Goal: Task Accomplishment & Management: Complete application form

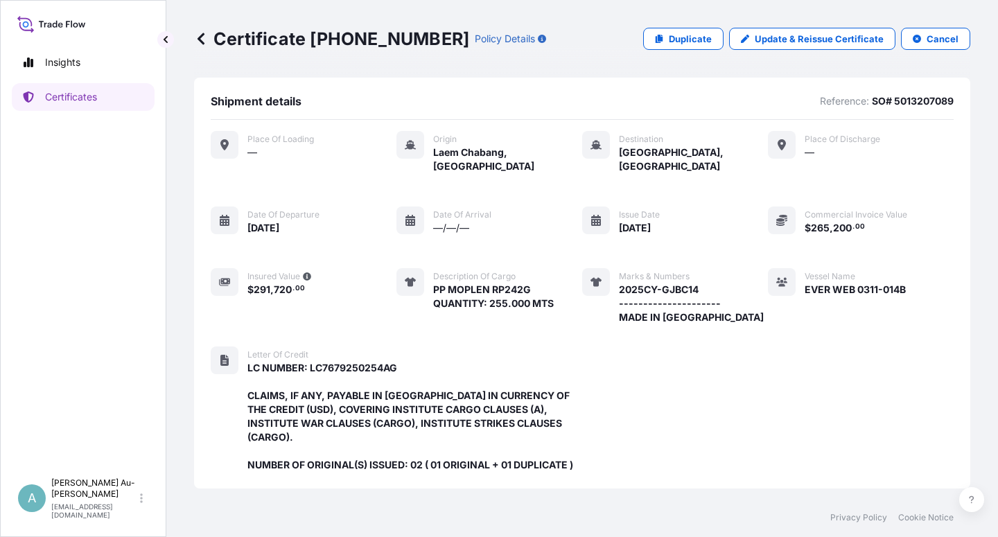
scroll to position [384, 0]
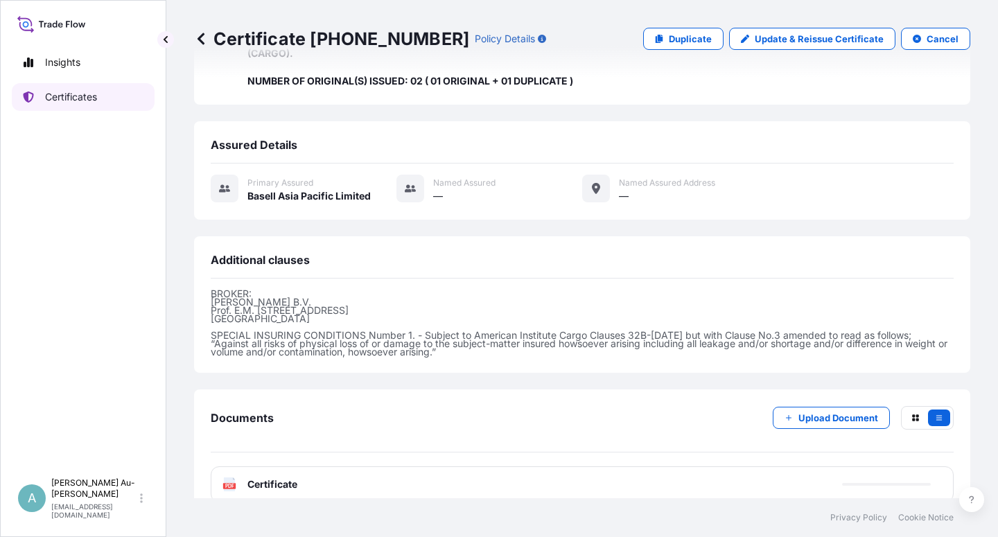
click at [88, 106] on link "Certificates" at bounding box center [83, 97] width 143 height 28
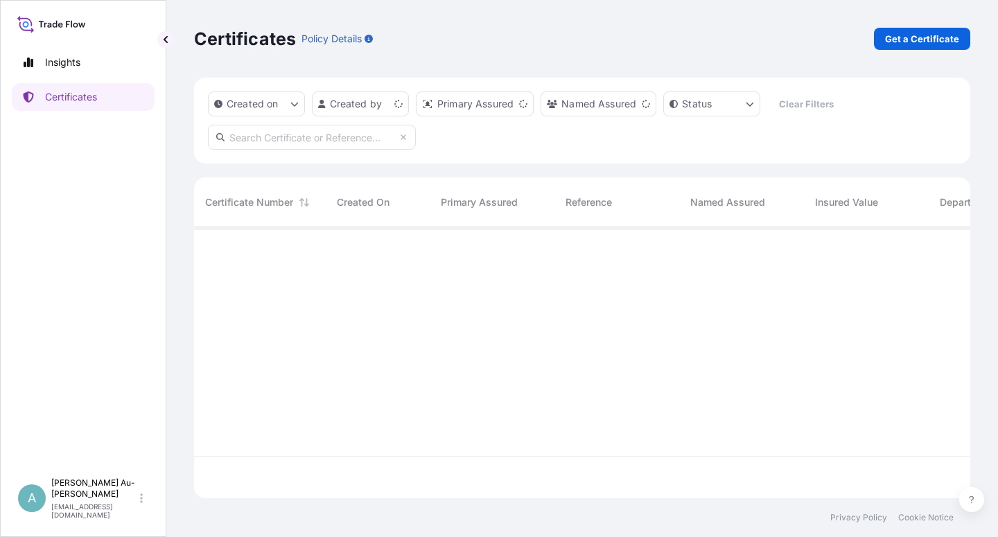
scroll to position [267, 764]
click at [288, 144] on input "text" at bounding box center [312, 137] width 208 height 25
type input "1529-2"
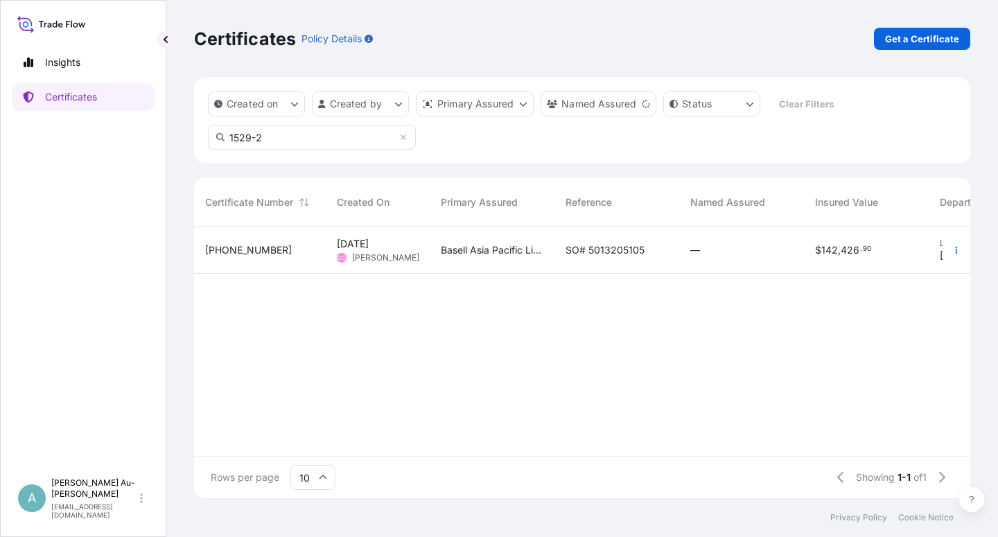
click at [606, 253] on span "SO# 5013205105" at bounding box center [604, 250] width 79 height 14
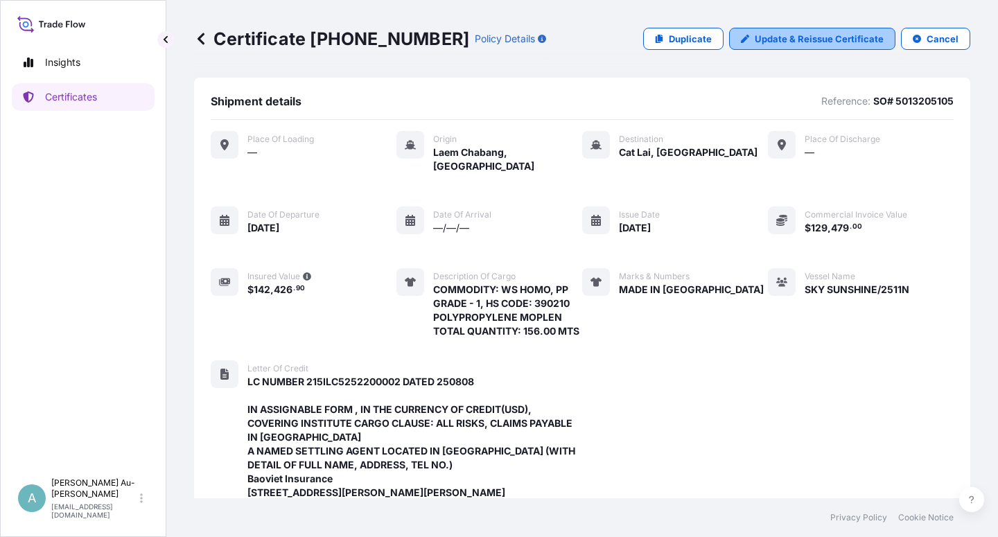
click at [781, 37] on p "Update & Reissue Certificate" at bounding box center [819, 39] width 129 height 14
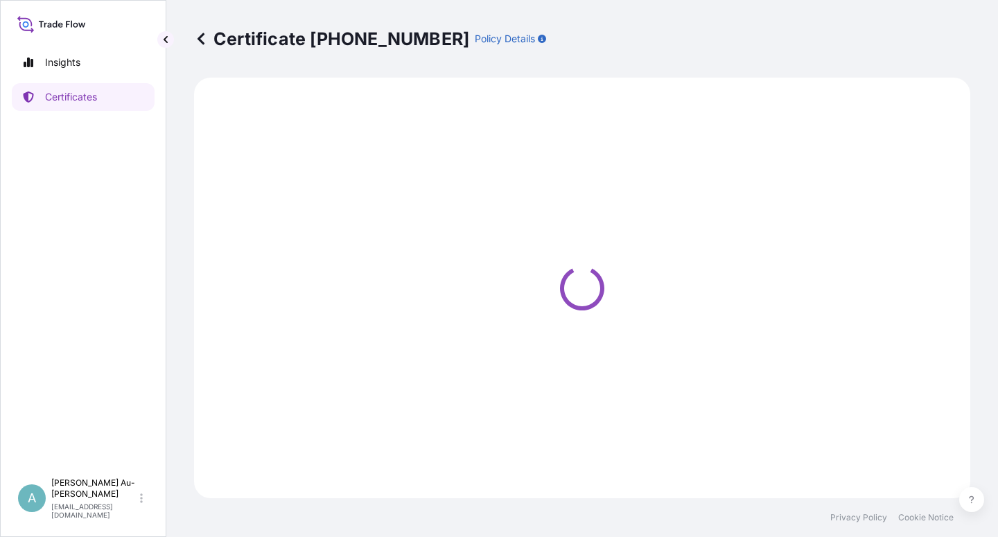
select select "Sea"
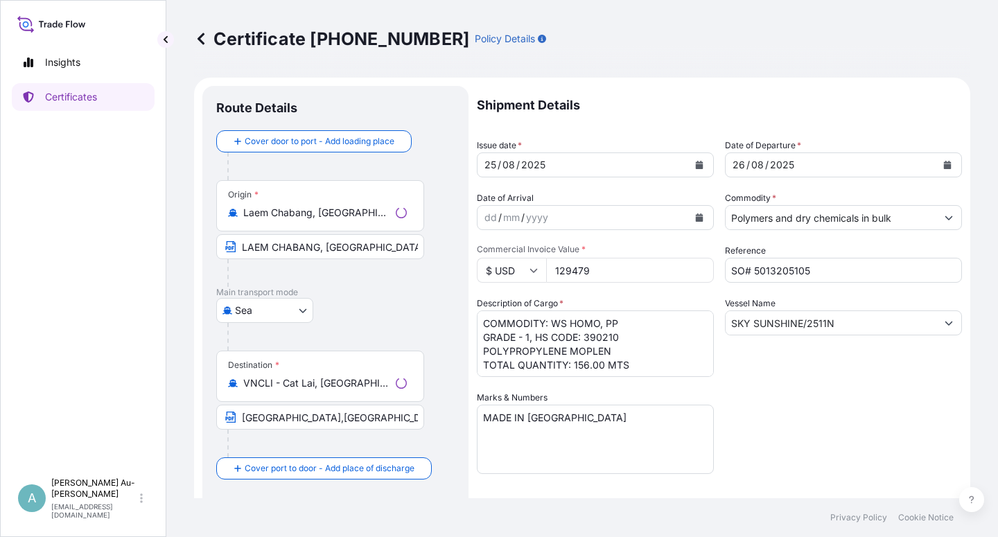
select select "32034"
click at [696, 166] on icon "Calendar" at bounding box center [700, 165] width 8 height 8
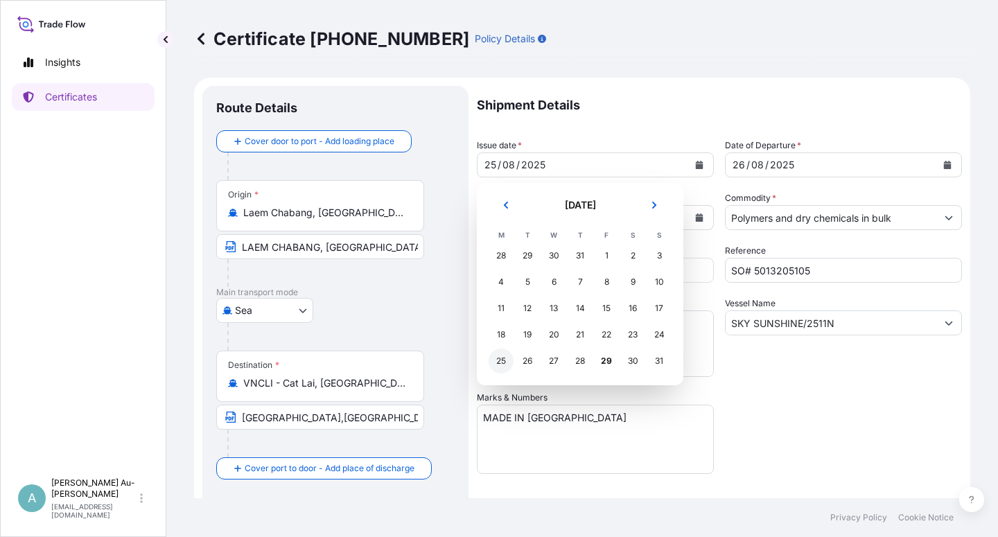
click at [504, 362] on div "25" at bounding box center [501, 361] width 25 height 25
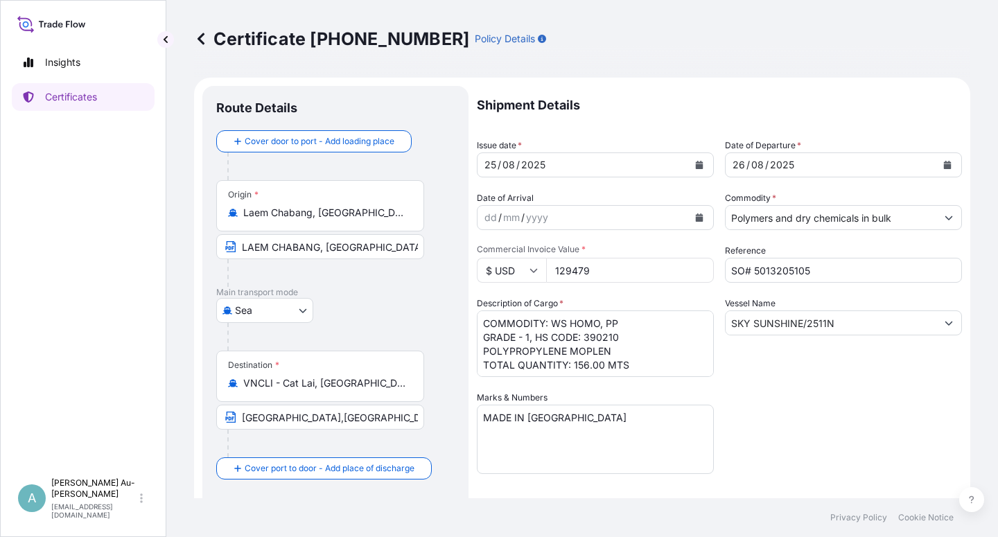
click at [884, 448] on div "Shipment Details Issue date * [DATE] Date of Departure * [DATE] Date of Arrival…" at bounding box center [719, 442] width 485 height 713
click at [599, 276] on input "129479" at bounding box center [630, 270] width 168 height 25
type input "129480"
drag, startPoint x: 848, startPoint y: 412, endPoint x: 791, endPoint y: 410, distance: 56.2
click at [847, 412] on div "Shipment Details Issue date * [DATE] Date of Departure * [DATE] Date of Arrival…" at bounding box center [719, 442] width 485 height 713
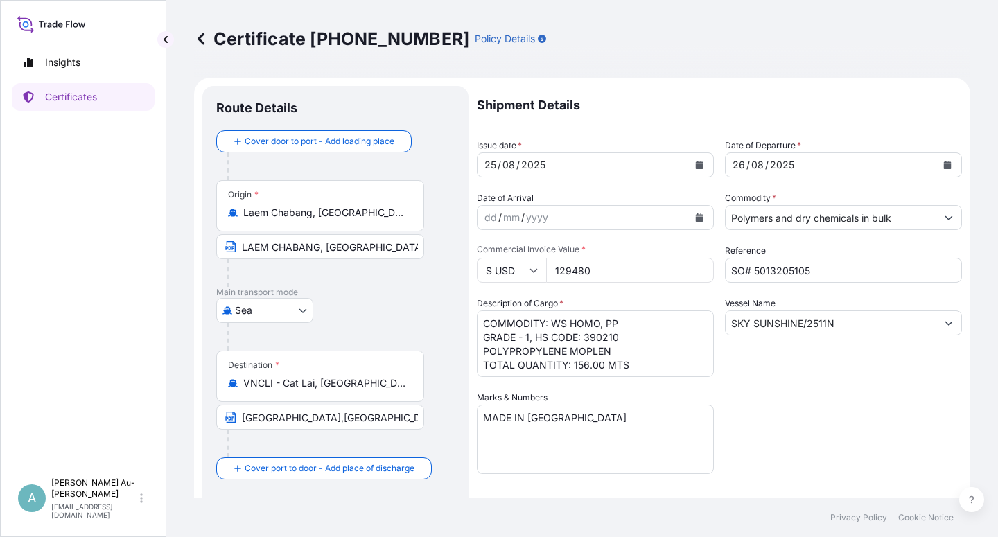
click at [801, 412] on div "Shipment Details Issue date * [DATE] Date of Departure * [DATE] Date of Arrival…" at bounding box center [719, 442] width 485 height 713
click at [784, 428] on div "Shipment Details Issue date * [DATE] Date of Departure * [DATE] Date of Arrival…" at bounding box center [719, 442] width 485 height 713
click at [811, 403] on div "Shipment Details Issue date * [DATE] Date of Departure * [DATE] Date of Arrival…" at bounding box center [719, 442] width 485 height 713
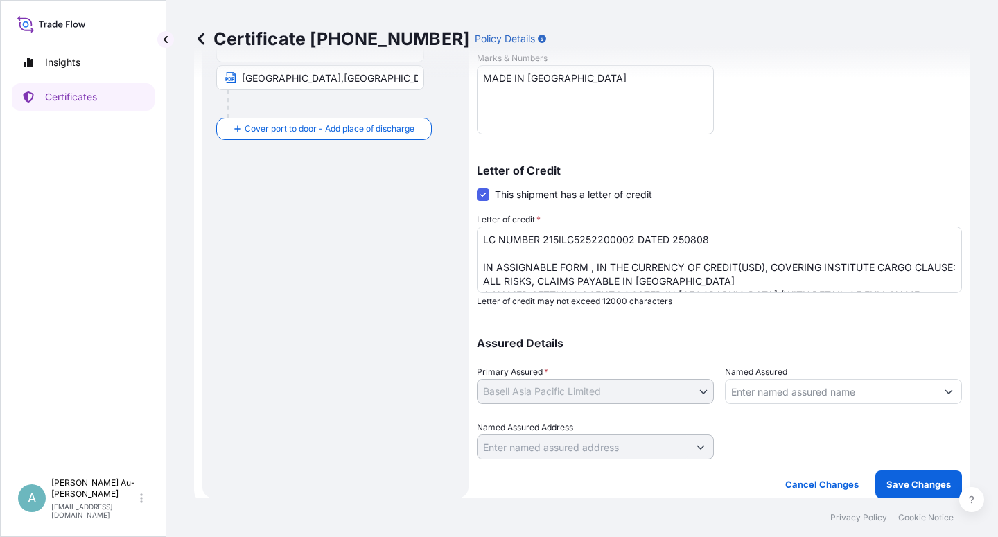
scroll to position [35, 0]
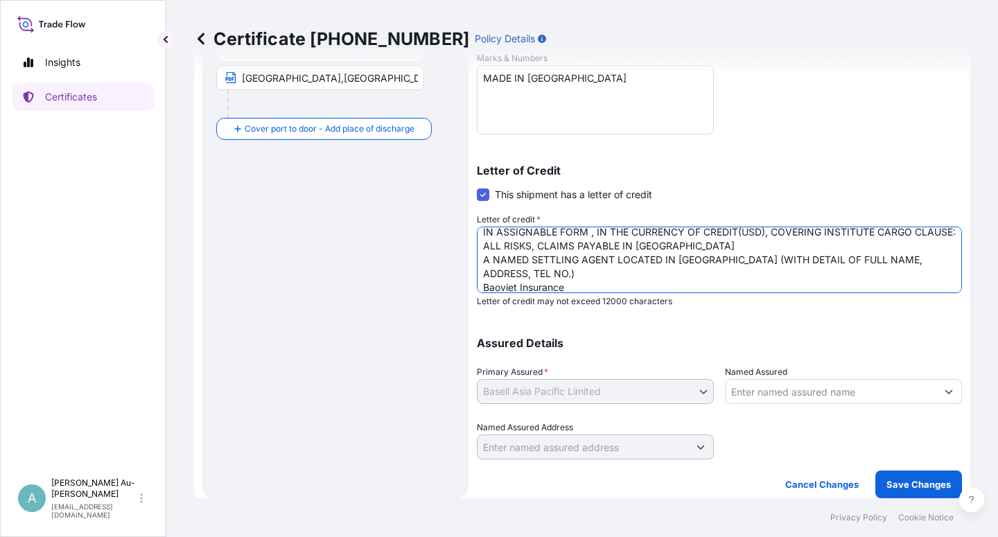
click at [525, 272] on textarea "LC NUMBER 215ILC5252200002 DATED 250808 IN ASSIGNABLE FORM , IN THE CURRENCY OF…" at bounding box center [719, 260] width 485 height 67
type textarea "LC NUMBER 215ILC5252200002 DATED 250808 IN ASSIGNABLE FORM , IN THE CURRENCY OF…"
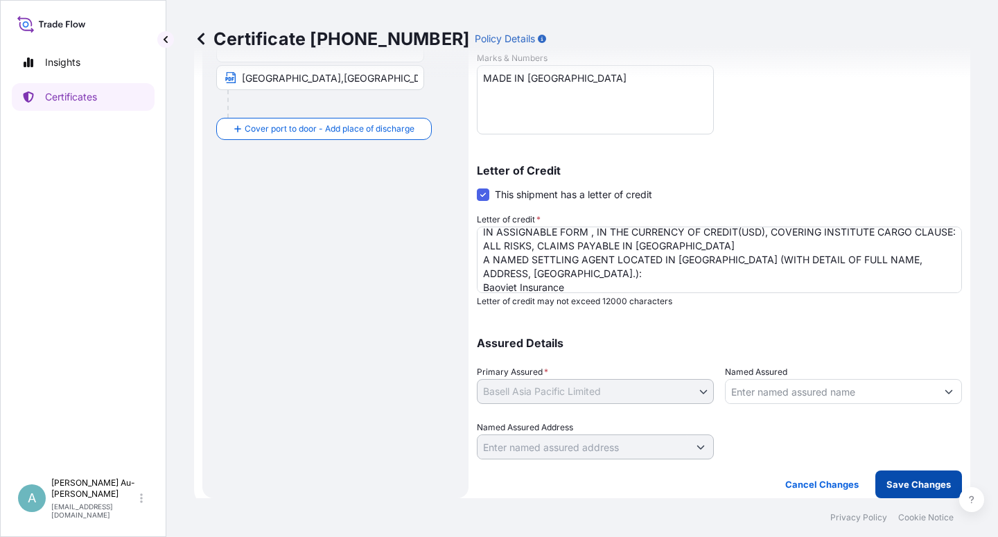
click at [919, 482] on p "Save Changes" at bounding box center [918, 484] width 64 height 14
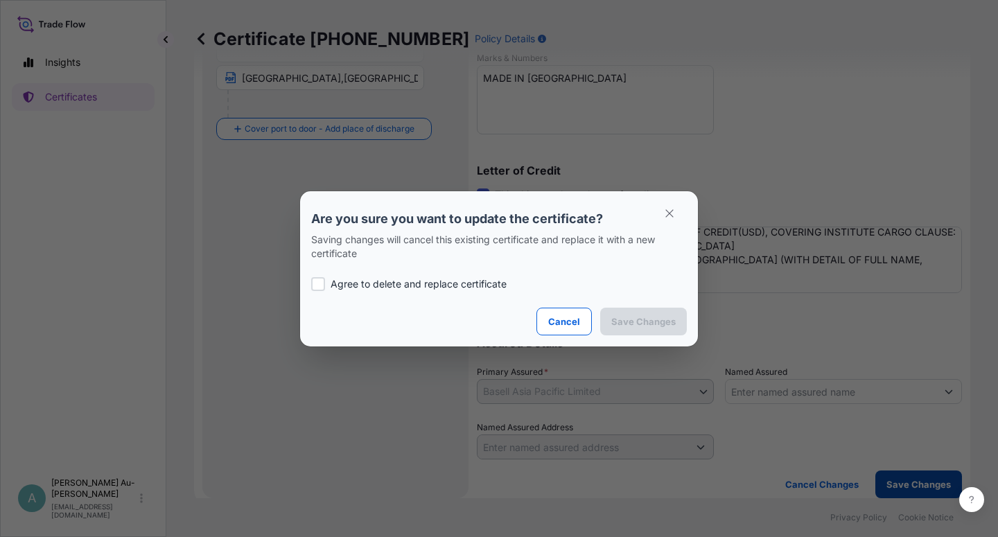
click at [918, 482] on div "Are you sure you want to update the certificate? Saving changes will cancel thi…" at bounding box center [499, 268] width 998 height 537
click at [316, 284] on div at bounding box center [318, 284] width 14 height 14
checkbox input "true"
click at [635, 332] on button "Save Changes" at bounding box center [643, 322] width 87 height 28
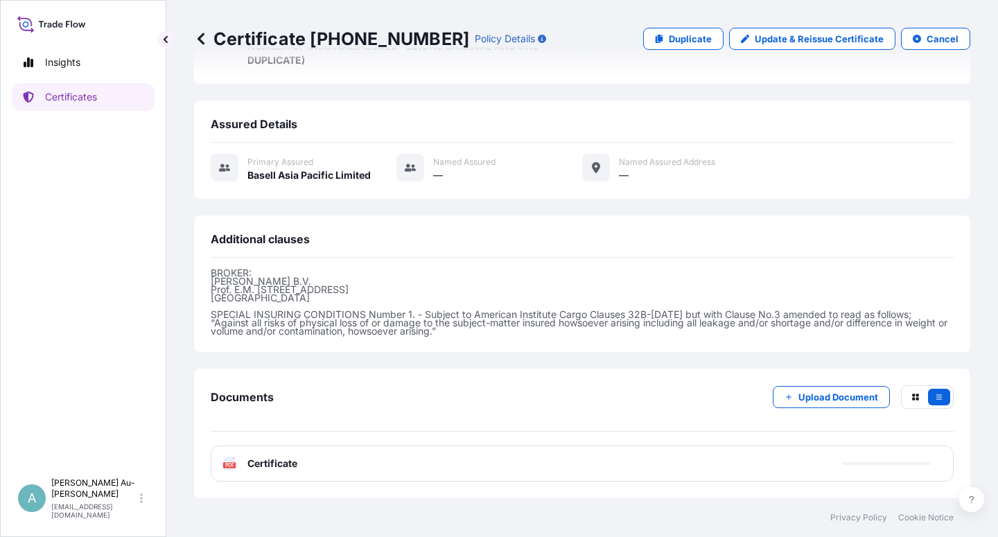
scroll to position [509, 0]
click at [351, 466] on link "PDF Certificate [DATE]T01:28:43.516460" at bounding box center [582, 464] width 743 height 36
click at [67, 99] on p "Certificates" at bounding box center [71, 97] width 52 height 14
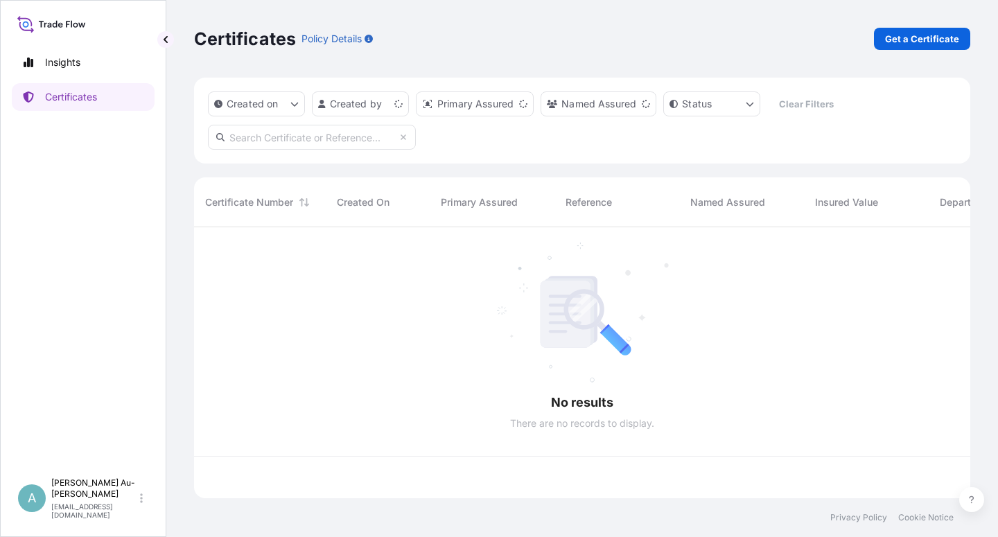
scroll to position [267, 764]
click at [265, 140] on input "text" at bounding box center [312, 137] width 208 height 25
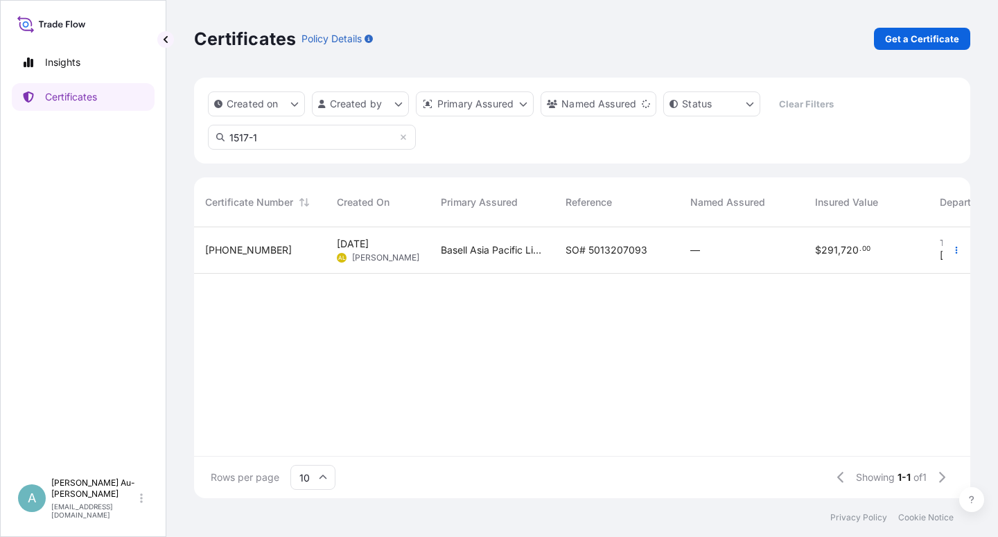
type input "1517-1"
click at [574, 253] on span "SO# 5013207093" at bounding box center [606, 250] width 82 height 14
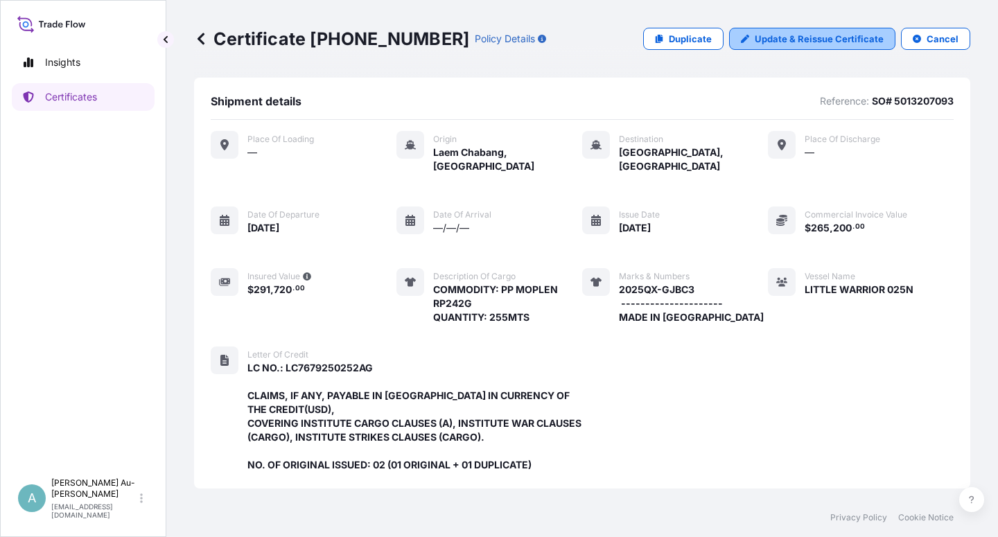
click at [823, 42] on p "Update & Reissue Certificate" at bounding box center [819, 39] width 129 height 14
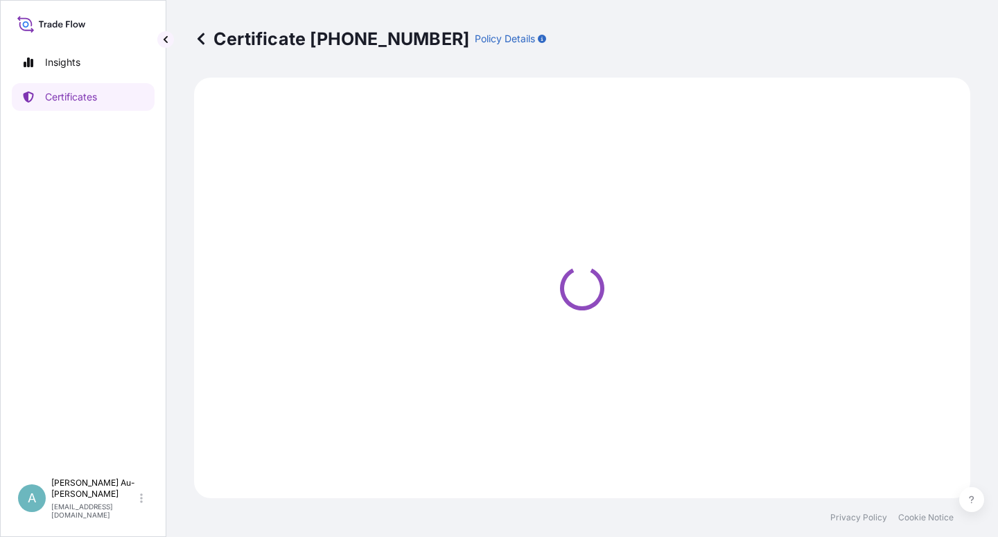
select select "Sea"
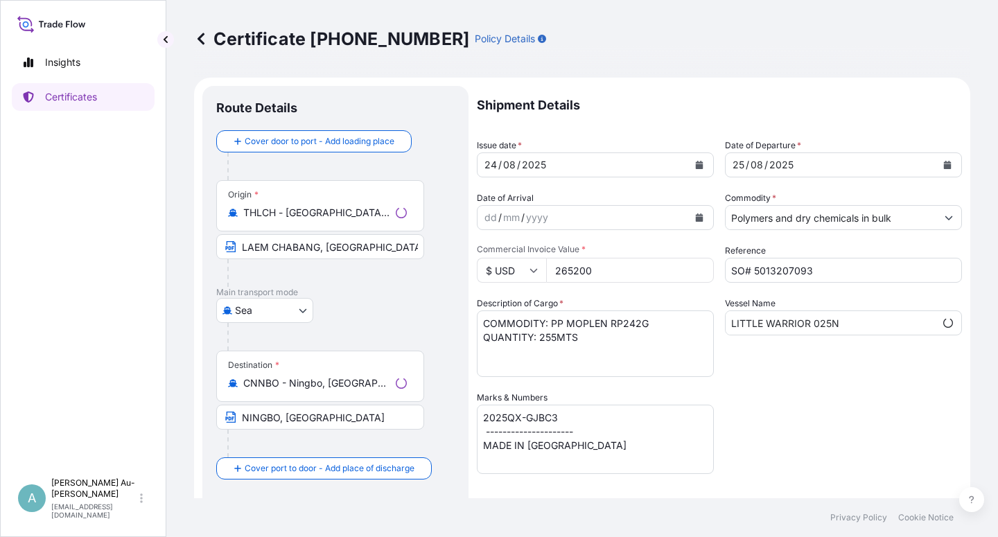
scroll to position [35, 0]
select select "32034"
click at [688, 165] on button "Calendar" at bounding box center [699, 165] width 22 height 22
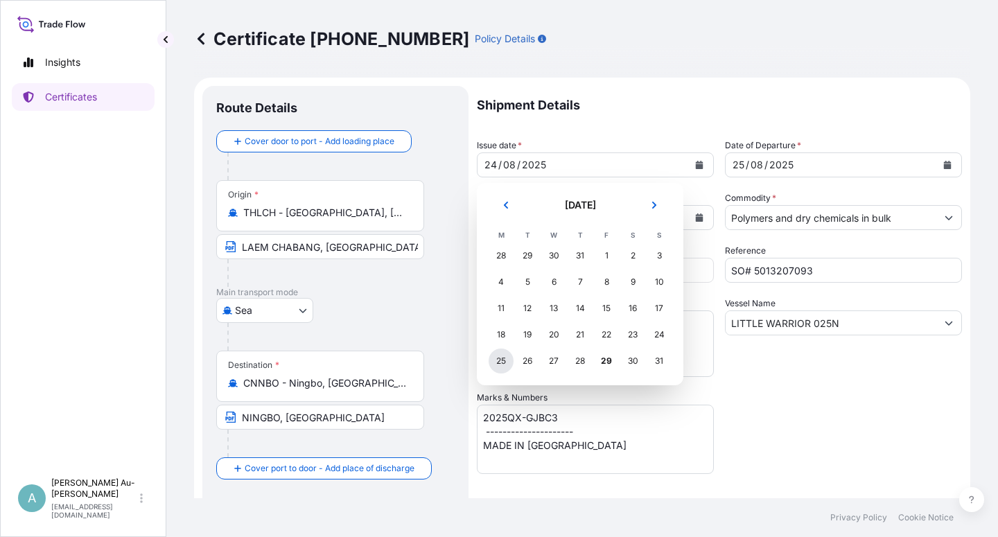
click at [500, 362] on div "25" at bounding box center [501, 361] width 25 height 25
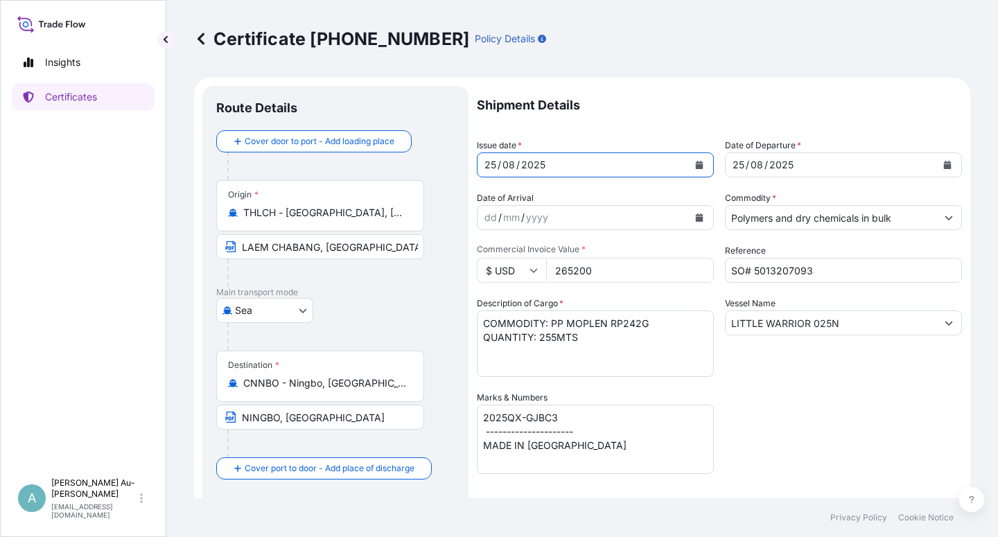
click at [943, 164] on icon "Calendar" at bounding box center [947, 165] width 8 height 8
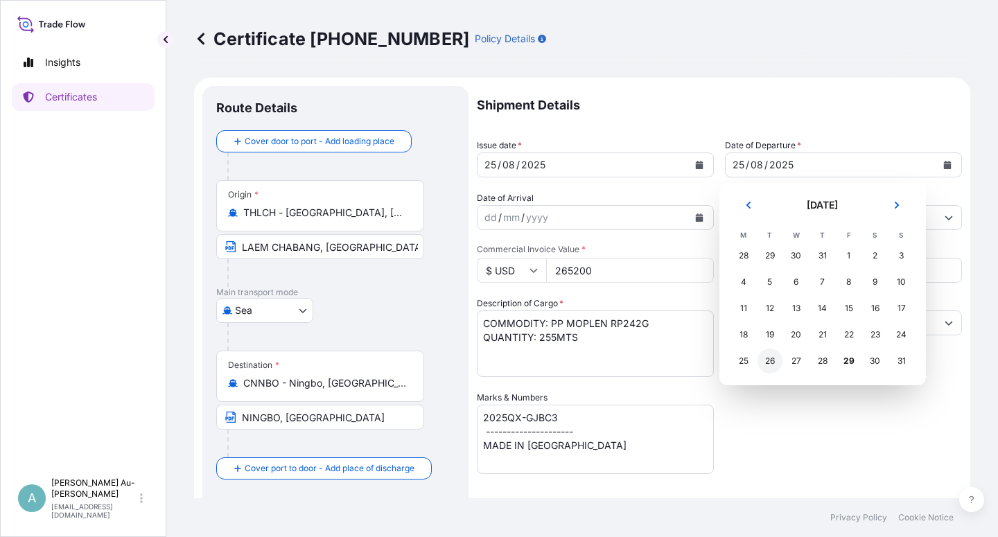
click at [769, 360] on div "26" at bounding box center [769, 361] width 25 height 25
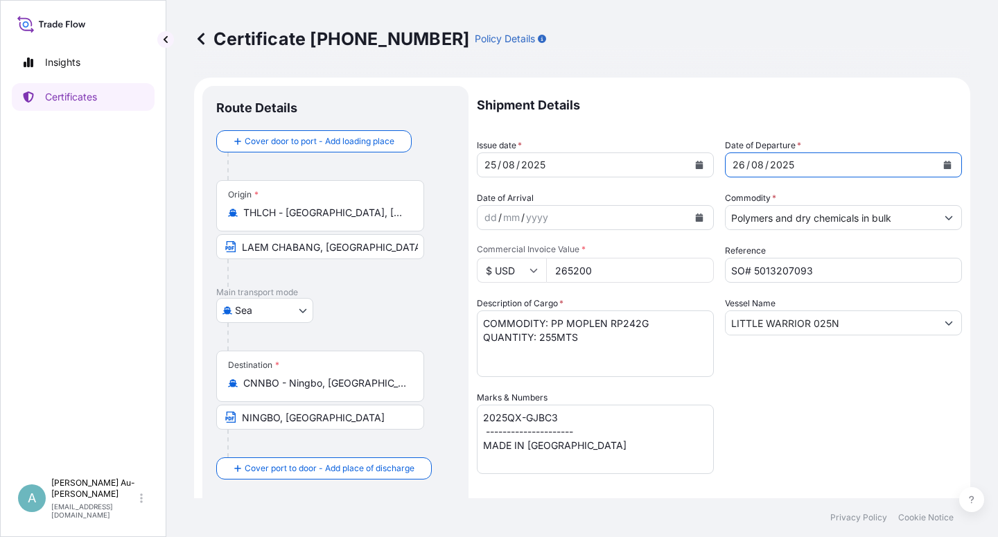
click at [805, 410] on div "Shipment Details Issue date * [DATE] Date of Departure * [DATE] Date of Arrival…" at bounding box center [719, 442] width 485 height 713
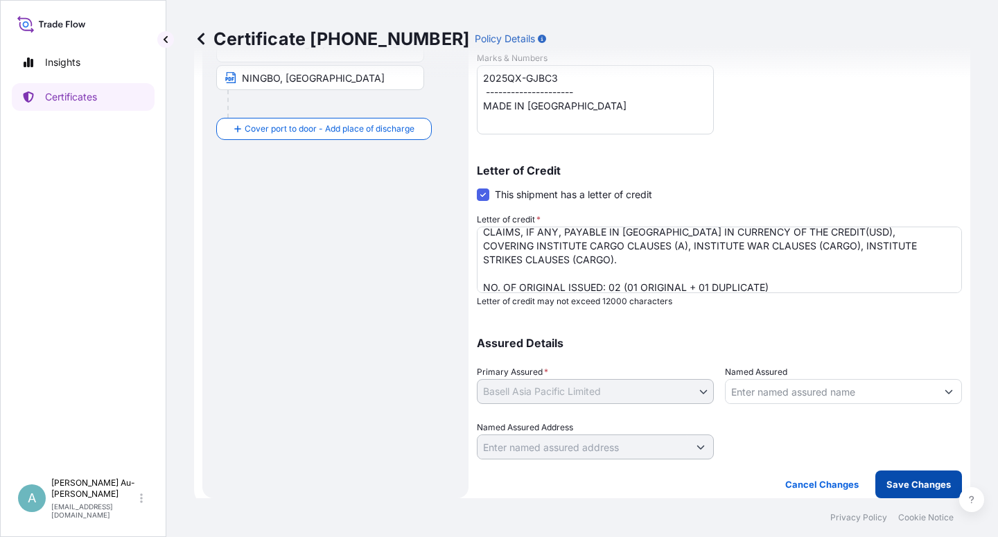
click at [901, 479] on p "Save Changes" at bounding box center [918, 484] width 64 height 14
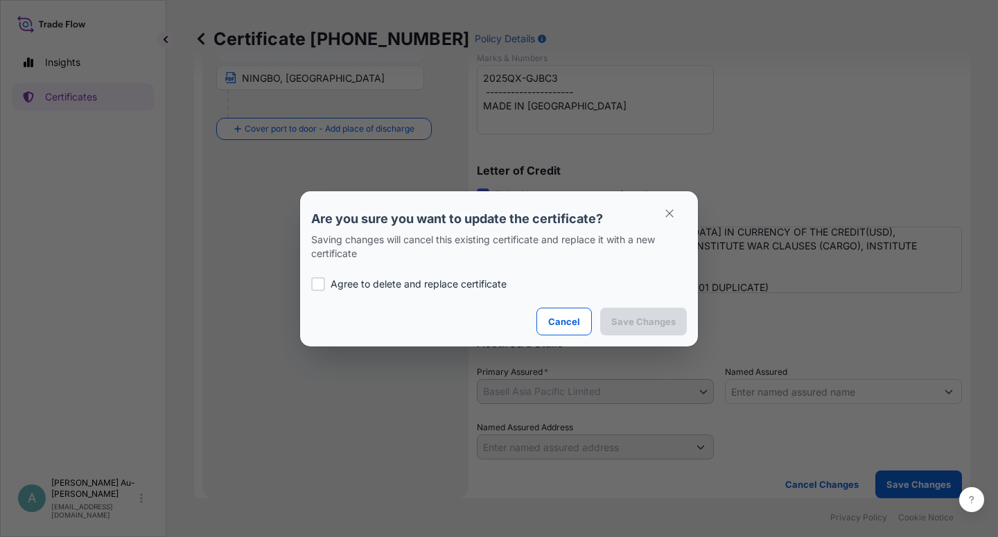
click at [412, 275] on div "Agree to delete and replace certificate" at bounding box center [499, 284] width 376 height 47
click at [412, 282] on p "Agree to delete and replace certificate" at bounding box center [419, 284] width 176 height 14
checkbox input "true"
click at [655, 321] on p "Save Changes" at bounding box center [643, 322] width 64 height 14
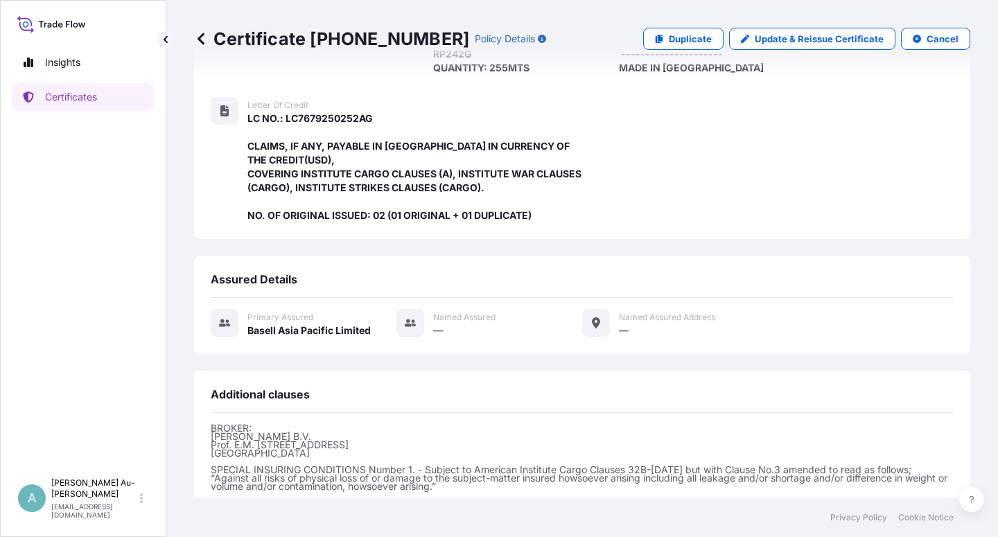
scroll to position [398, 0]
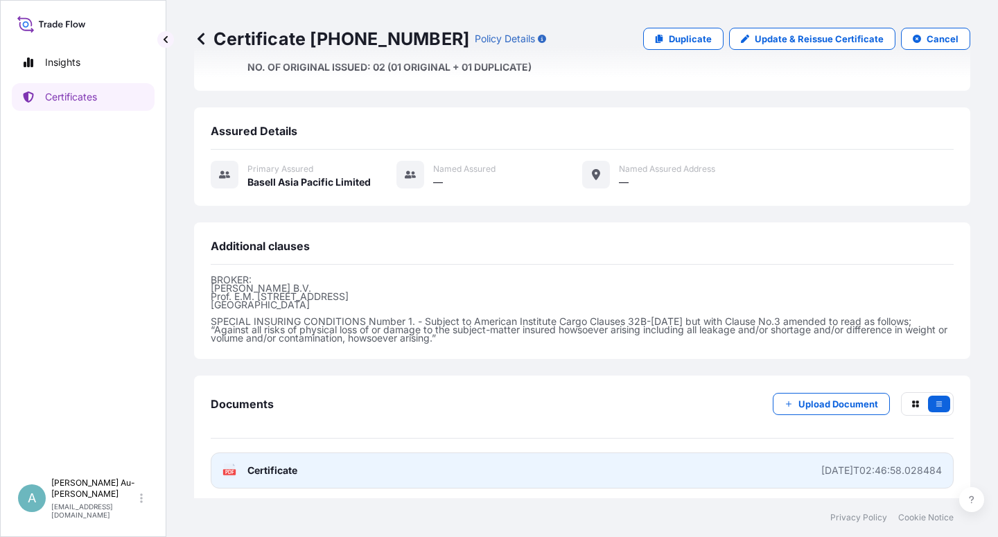
click at [296, 470] on span "Certificate" at bounding box center [272, 471] width 50 height 14
